Goal: Information Seeking & Learning: Learn about a topic

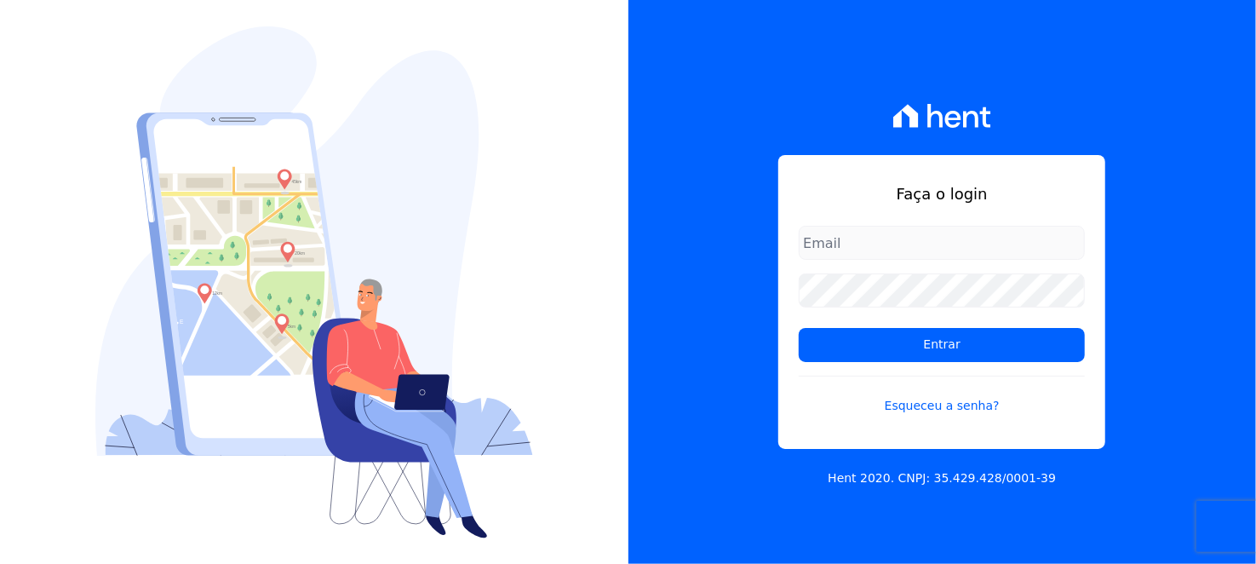
type input "[EMAIL_ADDRESS][DOMAIN_NAME]"
drag, startPoint x: 874, startPoint y: 250, endPoint x: 882, endPoint y: 258, distance: 11.5
click at [874, 250] on input "[EMAIL_ADDRESS][DOMAIN_NAME]" at bounding box center [942, 243] width 286 height 34
click at [808, 313] on form "[EMAIL_ADDRESS][DOMAIN_NAME] Entrar Esqueceu a senha?" at bounding box center [942, 331] width 286 height 210
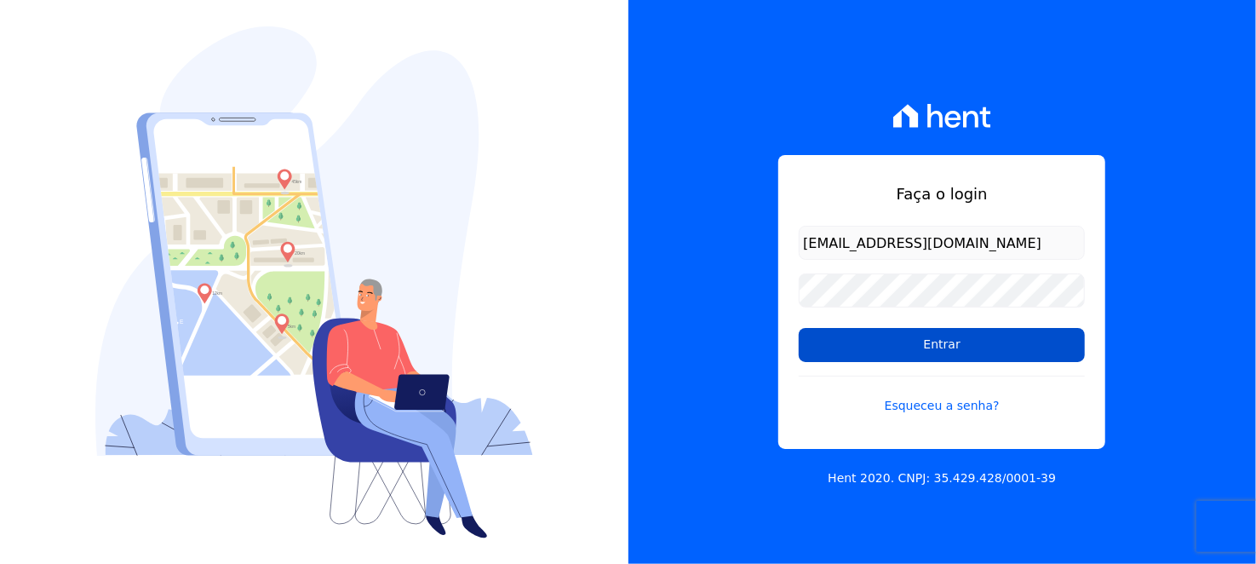
click at [886, 334] on input "Entrar" at bounding box center [942, 345] width 286 height 34
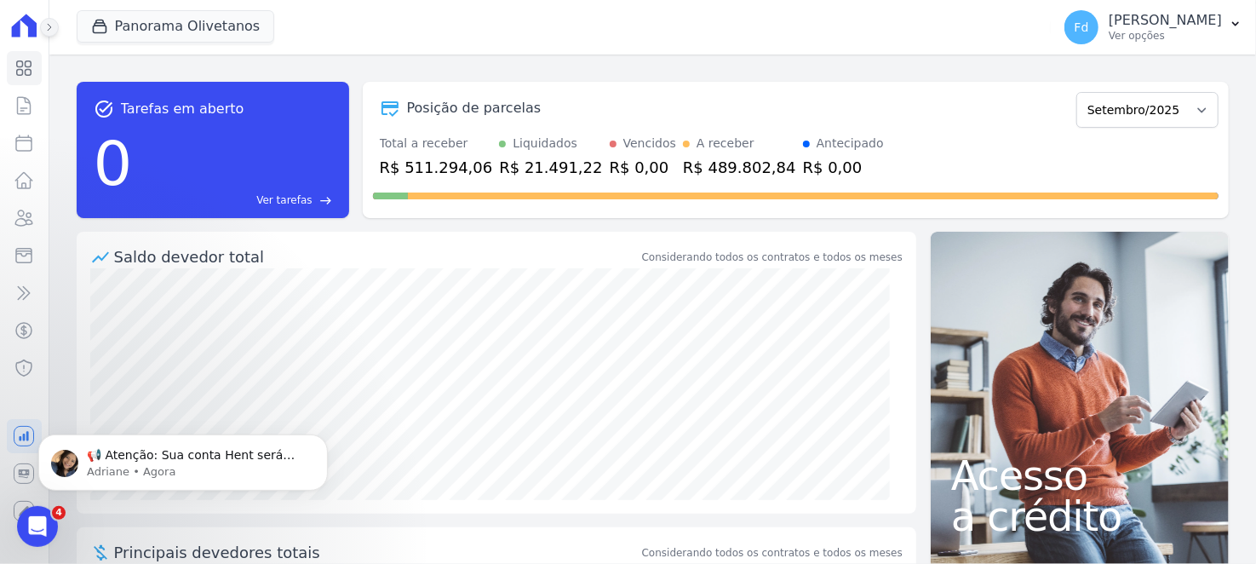
click at [47, 32] on icon at bounding box center [49, 27] width 10 height 10
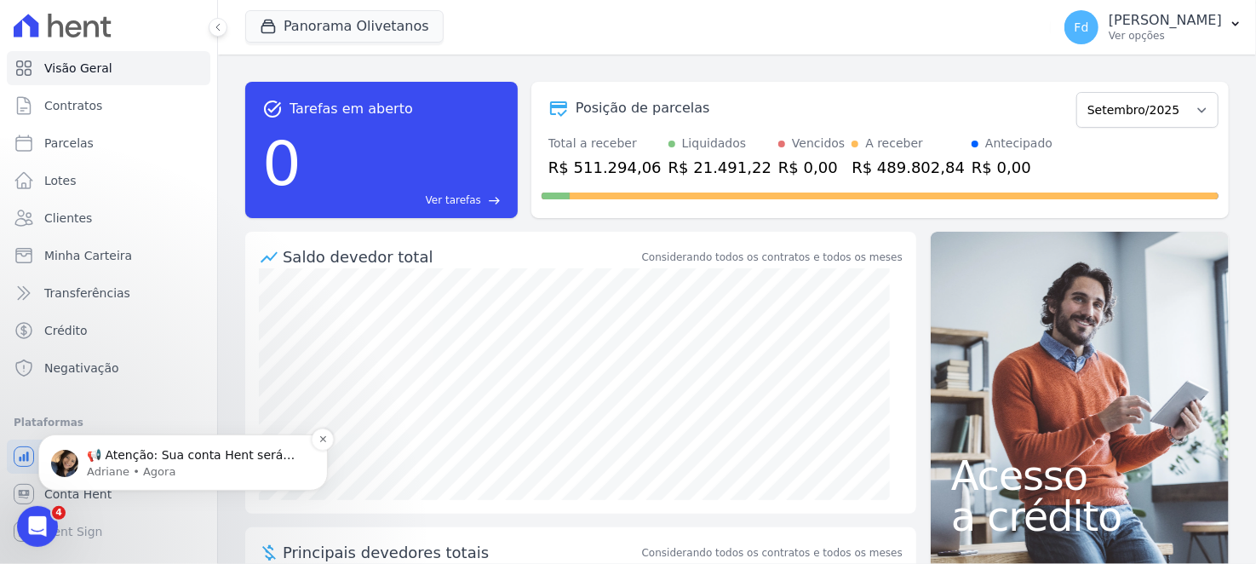
click at [216, 471] on p "Adriane • Agora" at bounding box center [197, 470] width 220 height 15
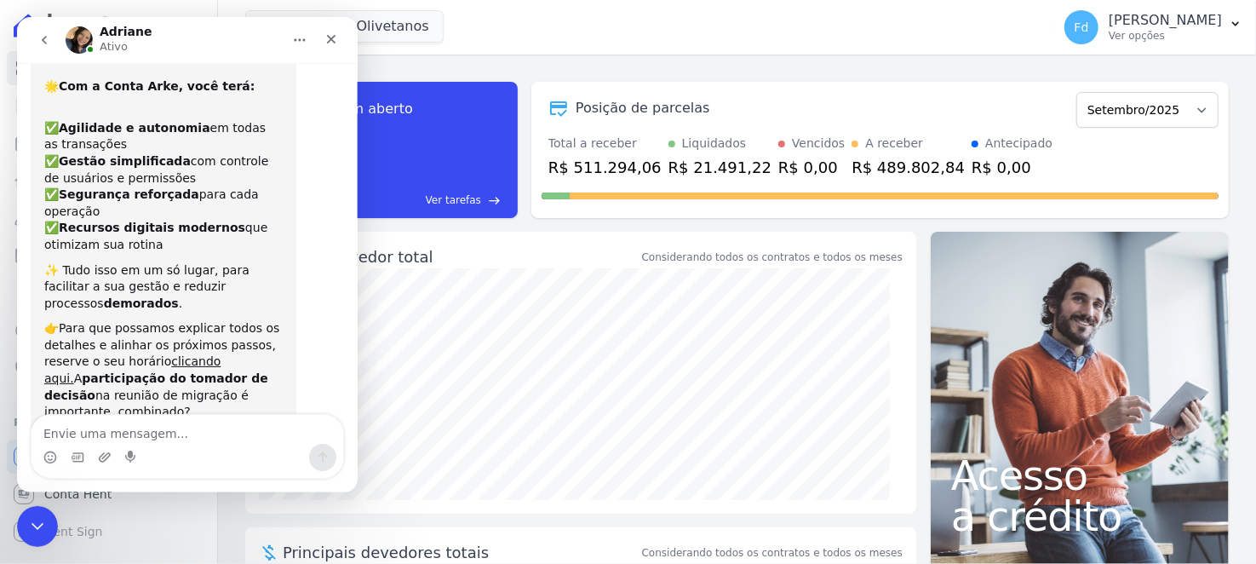
scroll to position [11, 0]
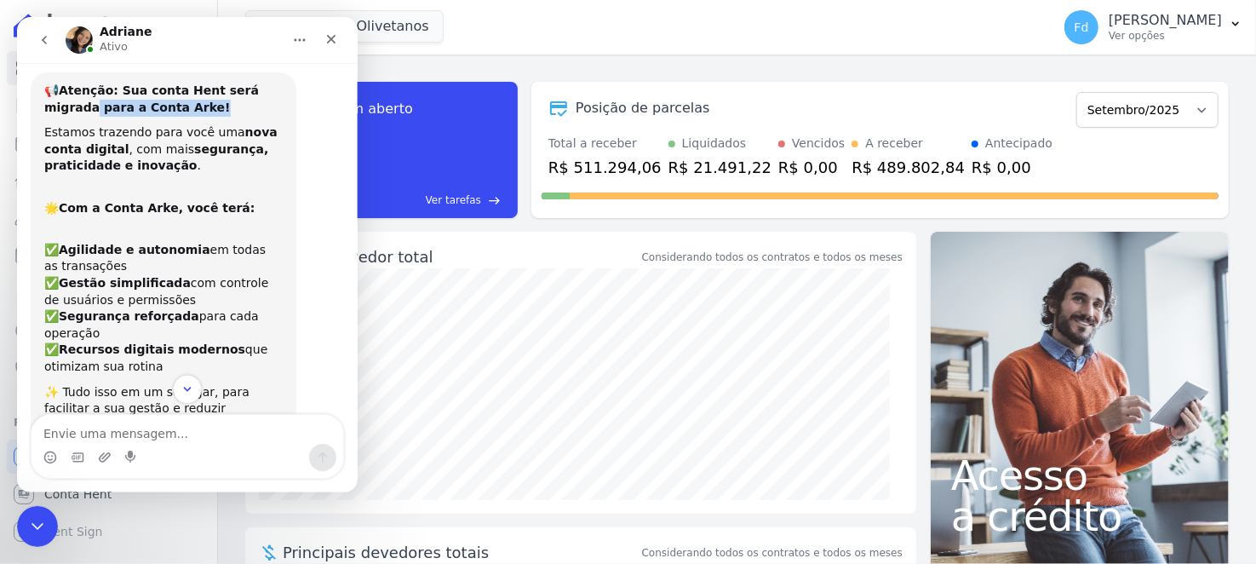
drag, startPoint x: 191, startPoint y: 100, endPoint x: 284, endPoint y: 94, distance: 93.0
click at [279, 94] on div "📢 Atenção: Sua conta Hent será migrada para a Conta Arke!" at bounding box center [163, 99] width 239 height 33
click at [186, 142] on b "segurança, praticidade e inovação" at bounding box center [156, 157] width 224 height 31
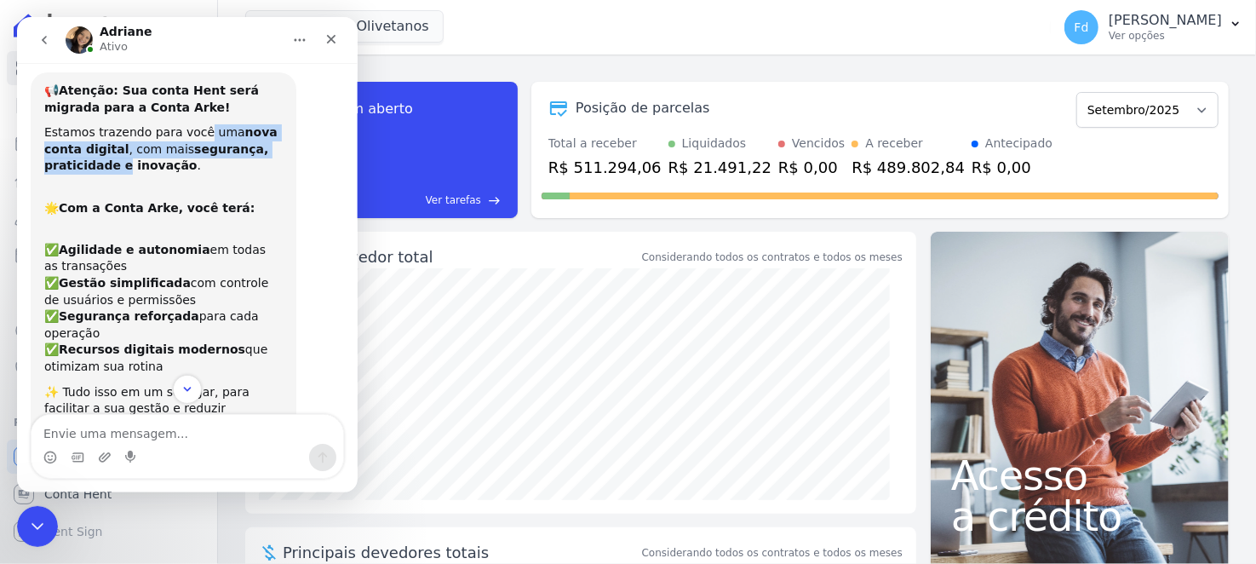
drag, startPoint x: 215, startPoint y: 134, endPoint x: 295, endPoint y: 150, distance: 81.7
click at [295, 150] on div "📢 Atenção: Sua conta Hent será migrada para a Conta Arke! Estamos trazendo para…" at bounding box center [164, 379] width 266 height 614
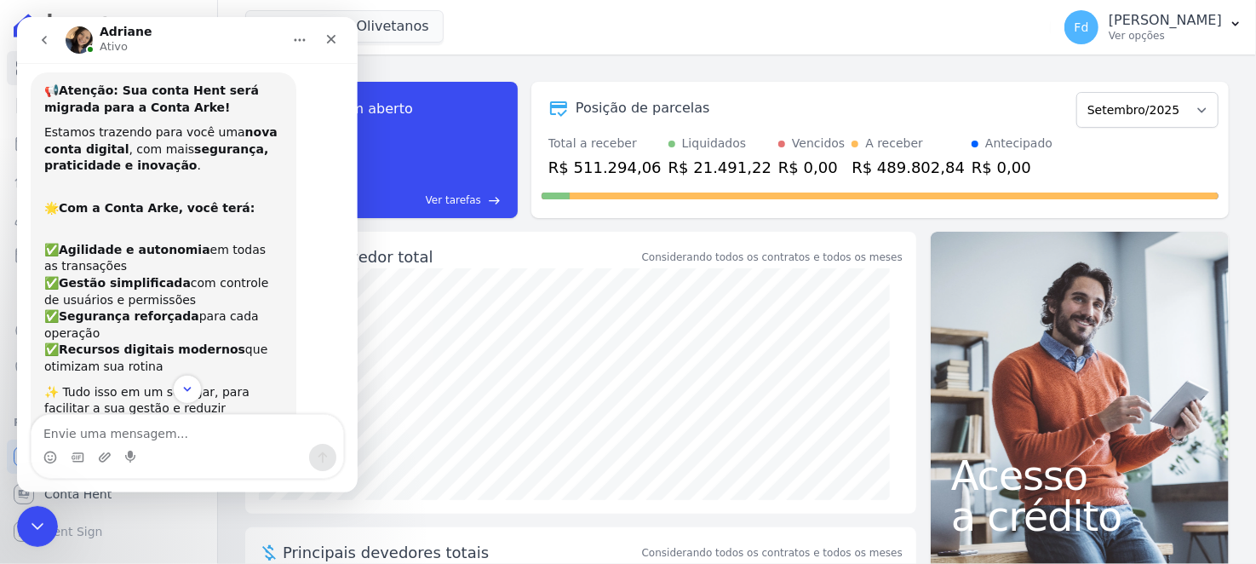
click at [219, 212] on b "Com a Conta Arke, você terá:" at bounding box center [157, 208] width 196 height 14
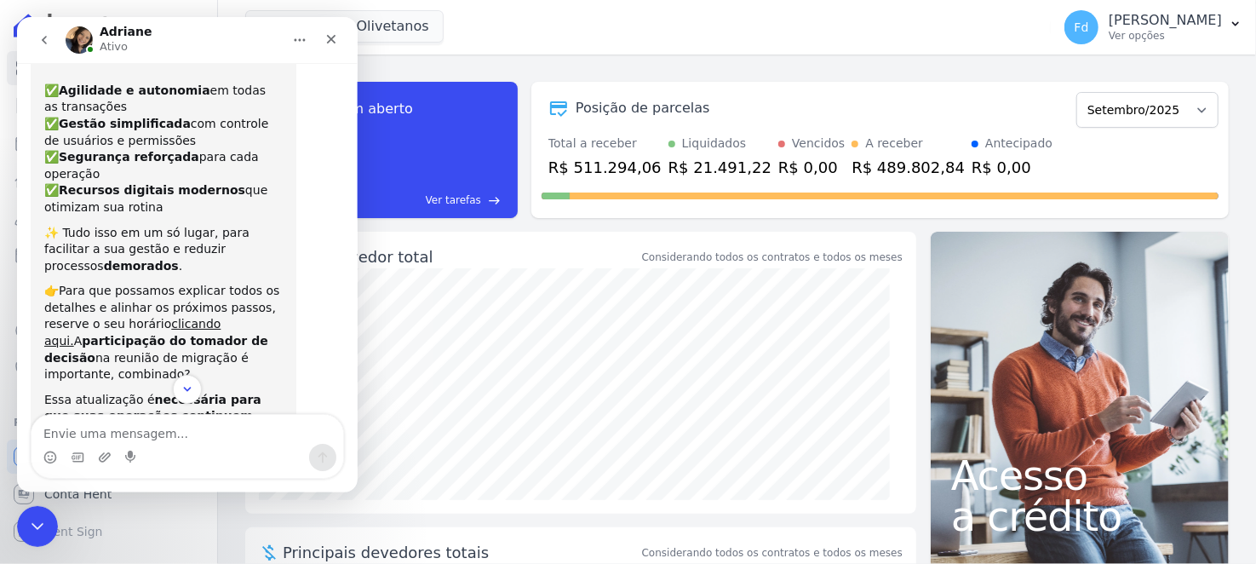
scroll to position [267, 0]
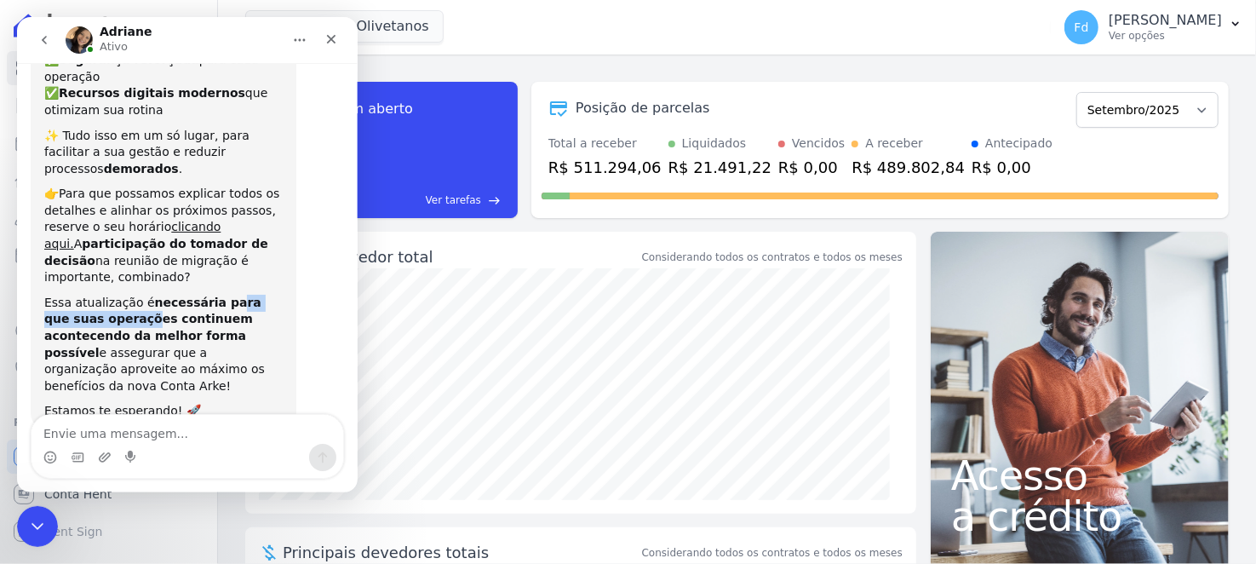
drag, startPoint x: 89, startPoint y: 280, endPoint x: 211, endPoint y: 268, distance: 122.4
click at [211, 296] on b "necessária para que suas operações continuem acontecendo da melhor forma possív…" at bounding box center [152, 328] width 217 height 64
click at [188, 297] on div "Essa atualização é necessária para que suas operações continuem acontecendo da …" at bounding box center [163, 345] width 239 height 101
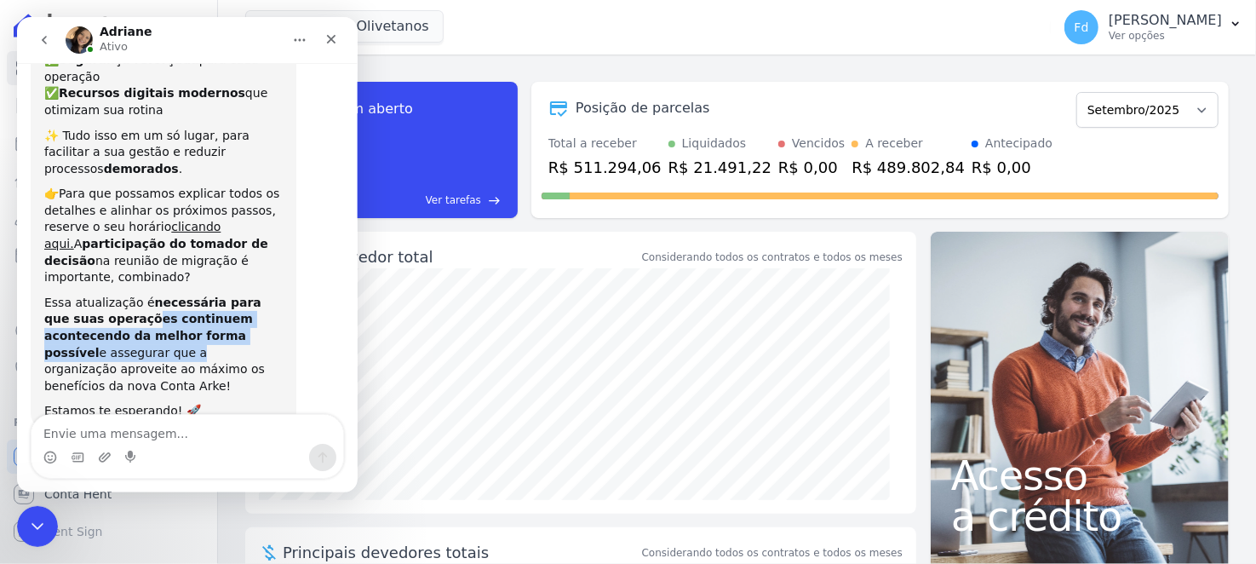
drag, startPoint x: 175, startPoint y: 289, endPoint x: 273, endPoint y: 300, distance: 99.4
click at [273, 300] on div "Essa atualização é necessária para que suas operações continuem acontecendo da …" at bounding box center [163, 345] width 239 height 101
click at [549, 44] on div "Panorama Olivetanos SWA Realty Panorama Olivetanos Panorama Patriarca Aplicar" at bounding box center [644, 27] width 799 height 56
click at [567, 3] on div "Panorama Olivetanos SWA Realty Panorama Olivetanos Panorama Patriarca Aplicar" at bounding box center [644, 27] width 799 height 56
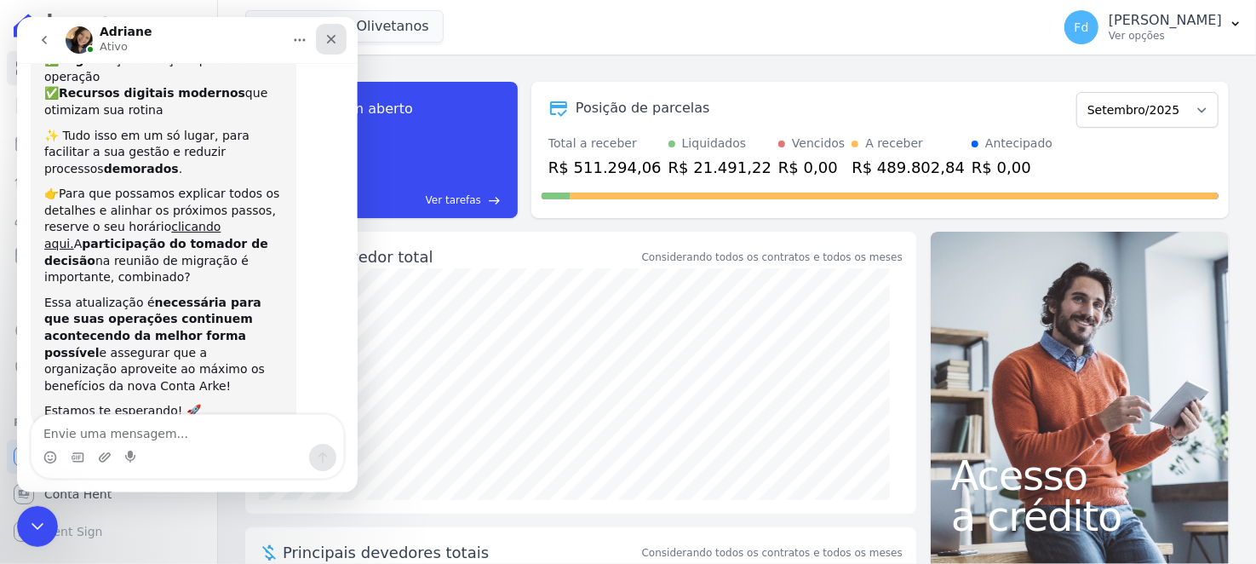
click at [329, 39] on icon "Fechar" at bounding box center [332, 39] width 14 height 14
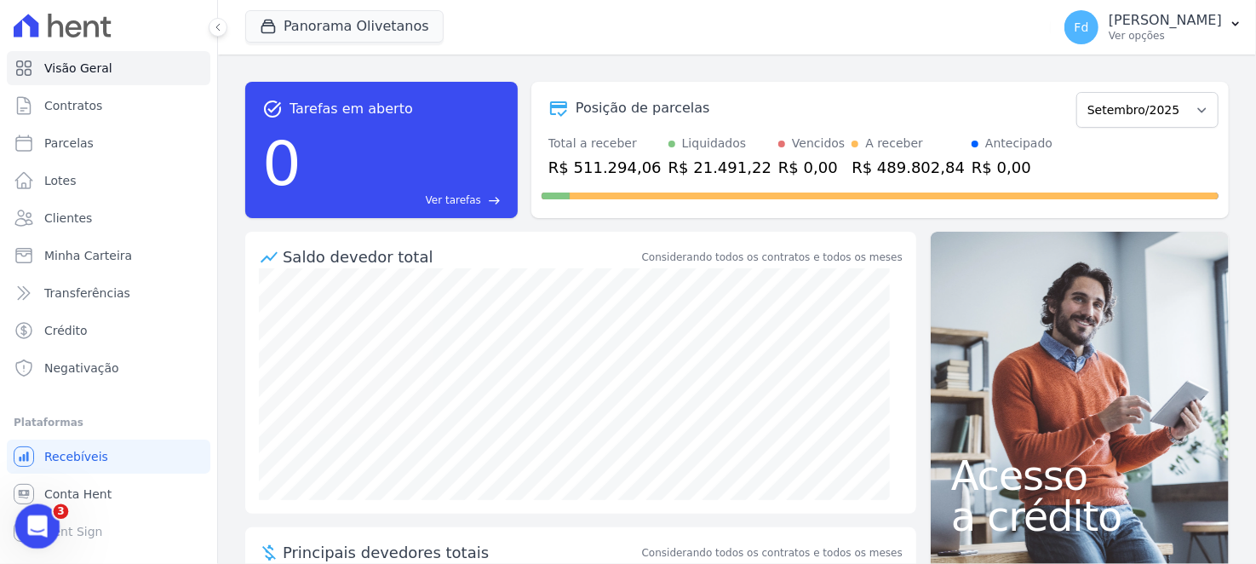
click at [43, 520] on icon "Abertura do Messenger da Intercom" at bounding box center [35, 524] width 28 height 28
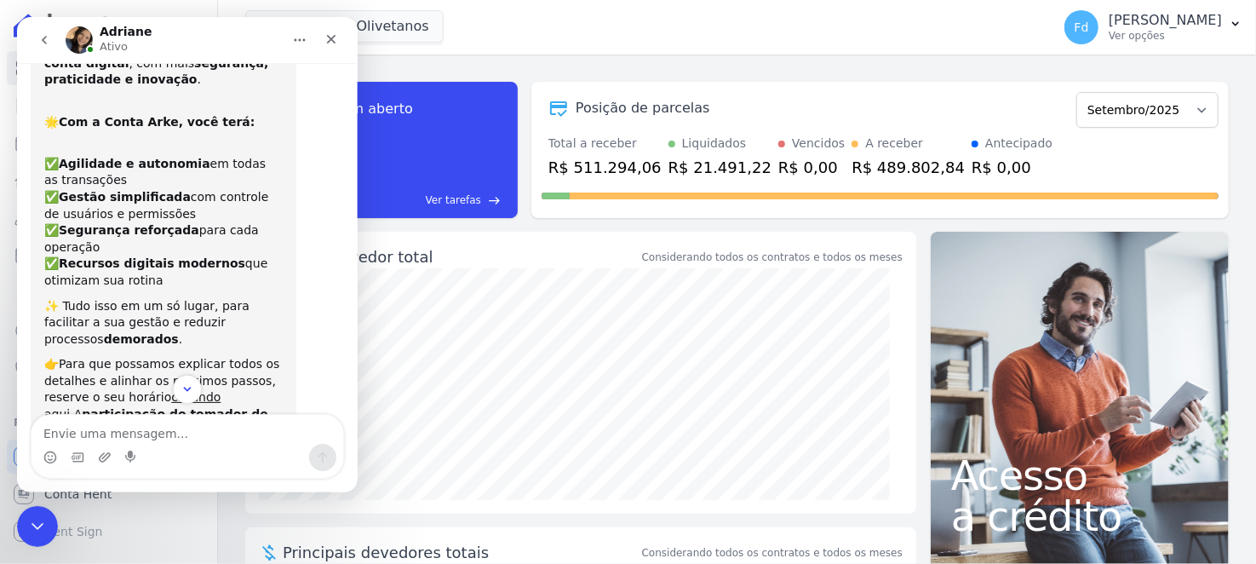
scroll to position [0, 0]
